Goal: Information Seeking & Learning: Find specific fact

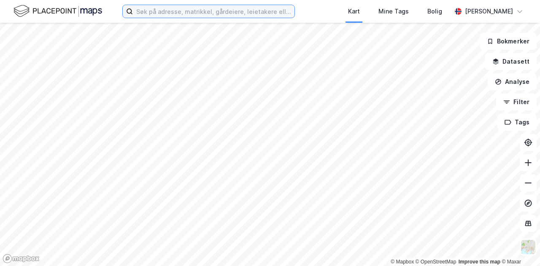
click at [197, 16] on input at bounding box center [213, 11] width 161 height 13
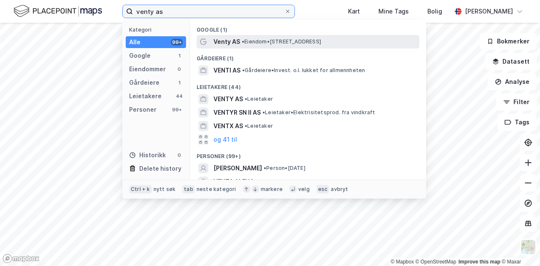
type input "venty as"
click at [233, 41] on span "Venty AS" at bounding box center [226, 42] width 27 height 10
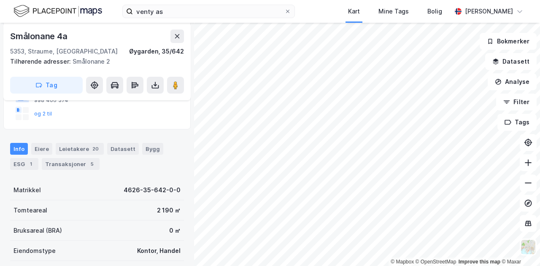
scroll to position [120, 0]
click at [73, 141] on div "Info [PERSON_NAME] 20 Datasett Bygg ESG 1 Transaksjoner 5" at bounding box center [97, 152] width 194 height 40
click at [74, 149] on div "Leietakere 20" at bounding box center [80, 149] width 48 height 12
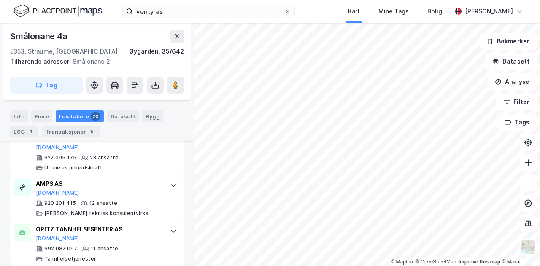
scroll to position [479, 0]
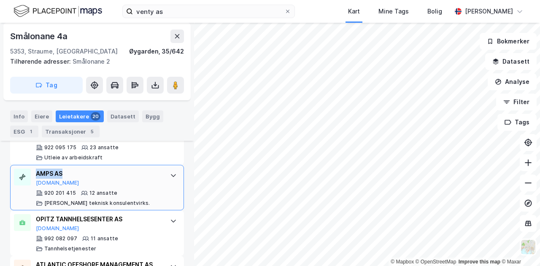
drag, startPoint x: 66, startPoint y: 171, endPoint x: 38, endPoint y: 173, distance: 28.7
click at [38, 173] on div "AMPS AS" at bounding box center [99, 174] width 126 height 10
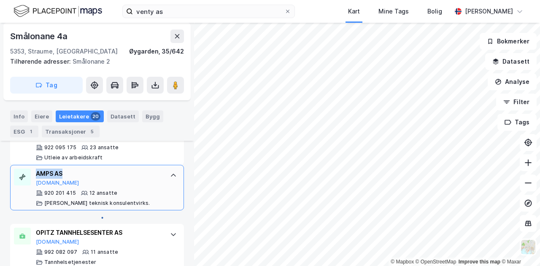
copy div "AMPS AS"
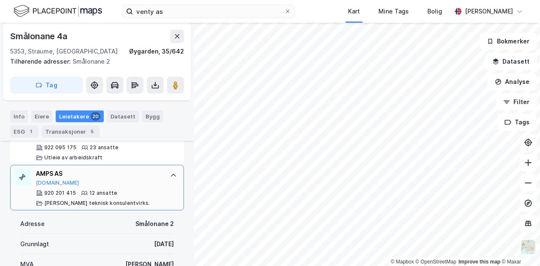
click at [167, 174] on div at bounding box center [173, 175] width 13 height 13
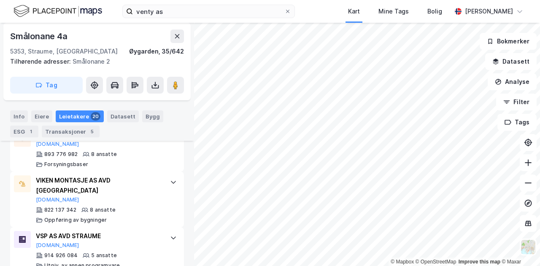
scroll to position [609, 0]
